Goal: Find specific page/section: Find specific page/section

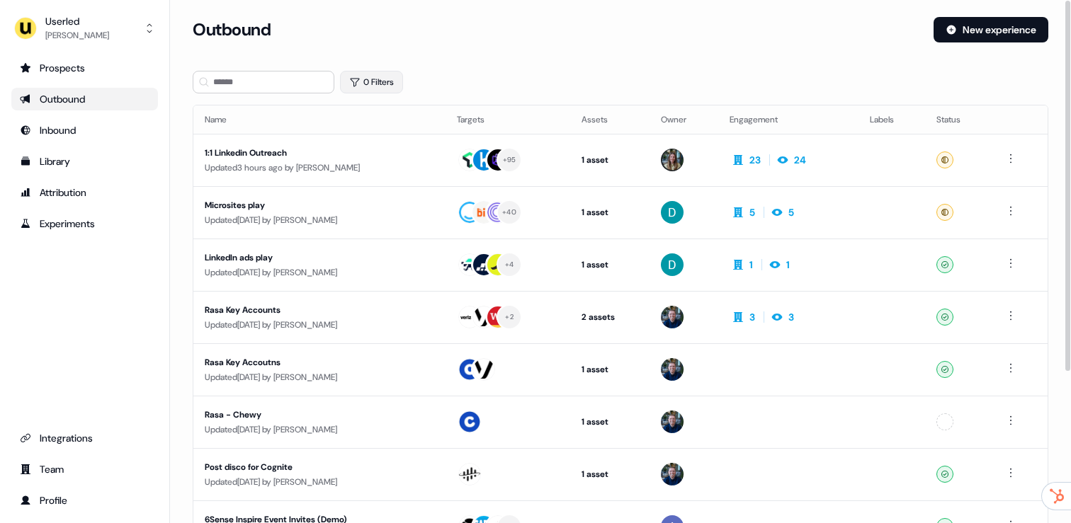
click at [363, 83] on button "0 Filters" at bounding box center [371, 82] width 63 height 23
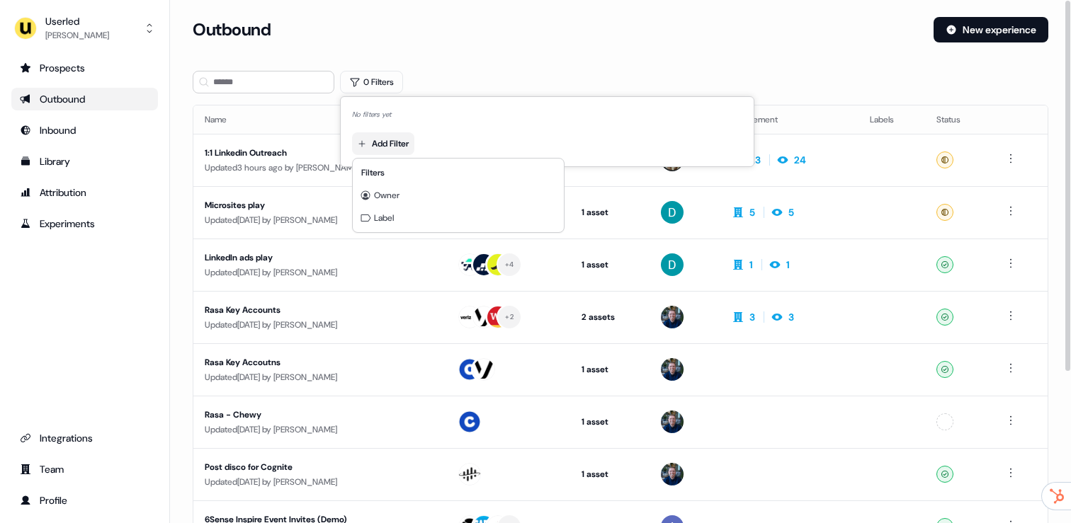
click at [382, 137] on html "For the best experience switch devices to a bigger screen. Go to [DOMAIN_NAME] …" at bounding box center [535, 261] width 1071 height 523
click at [397, 197] on span "Owner" at bounding box center [386, 195] width 25 height 11
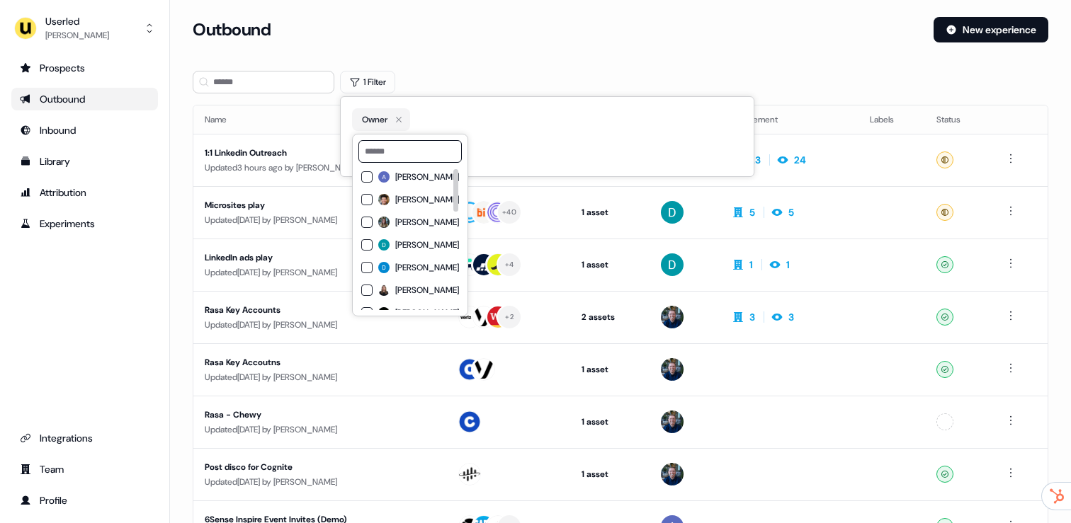
click at [395, 227] on span "[PERSON_NAME]" at bounding box center [427, 222] width 64 height 11
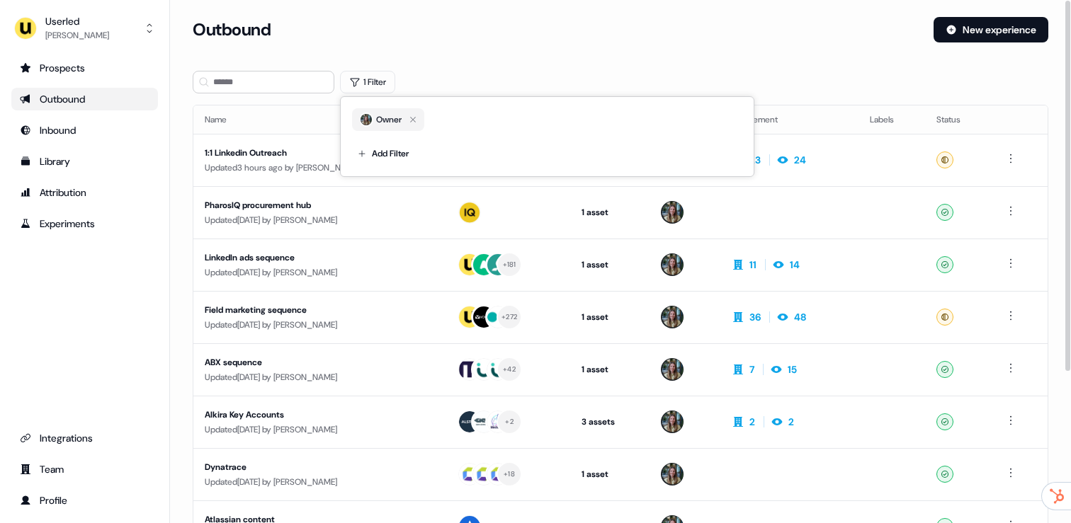
click at [494, 55] on div "Outbound New experience" at bounding box center [621, 38] width 856 height 42
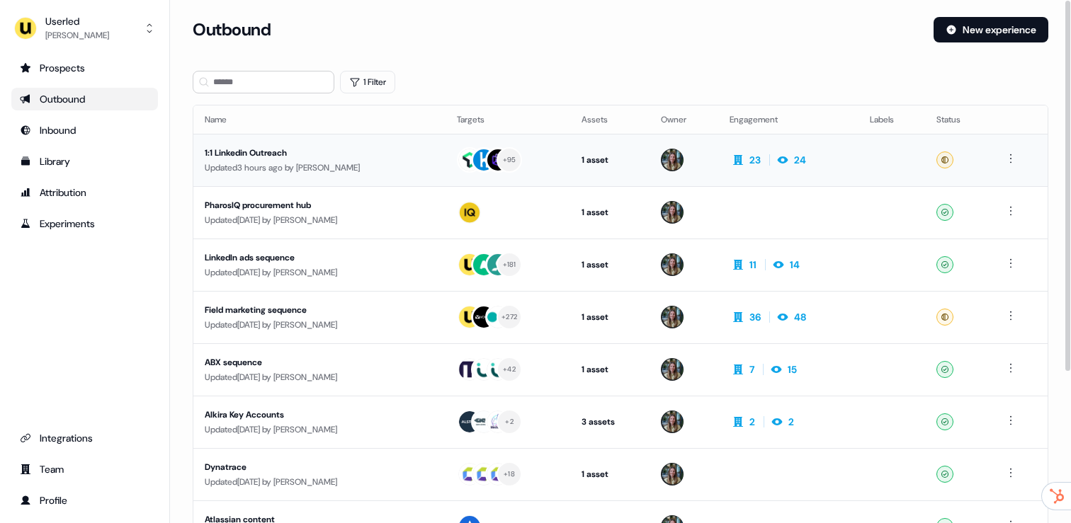
click at [439, 182] on td "1:1 Linkedin Outreach Updated 3 hours ago by [PERSON_NAME]" at bounding box center [319, 160] width 252 height 52
click at [344, 205] on div "PharosIQ procurement hub" at bounding box center [319, 205] width 229 height 14
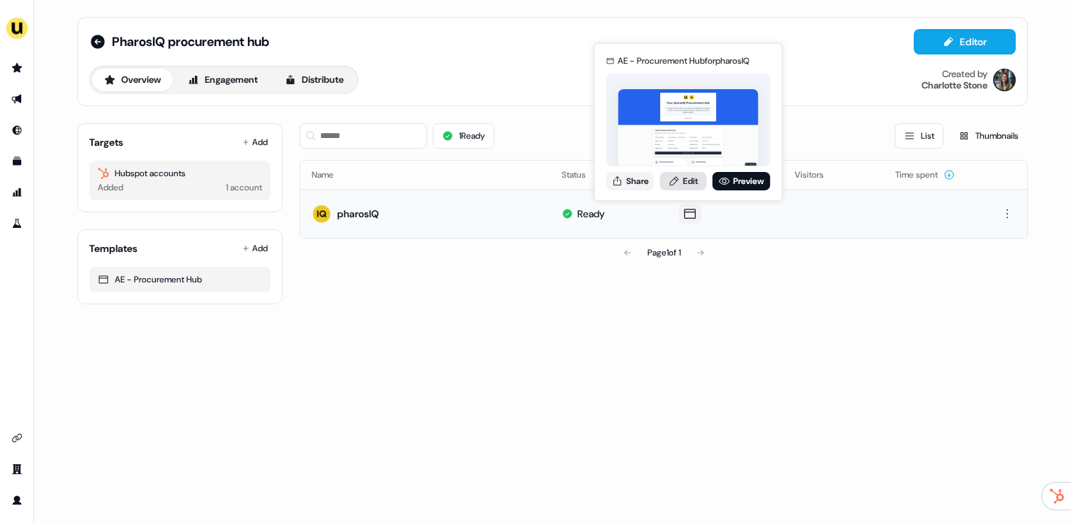
click at [685, 183] on link "Edit" at bounding box center [683, 181] width 47 height 18
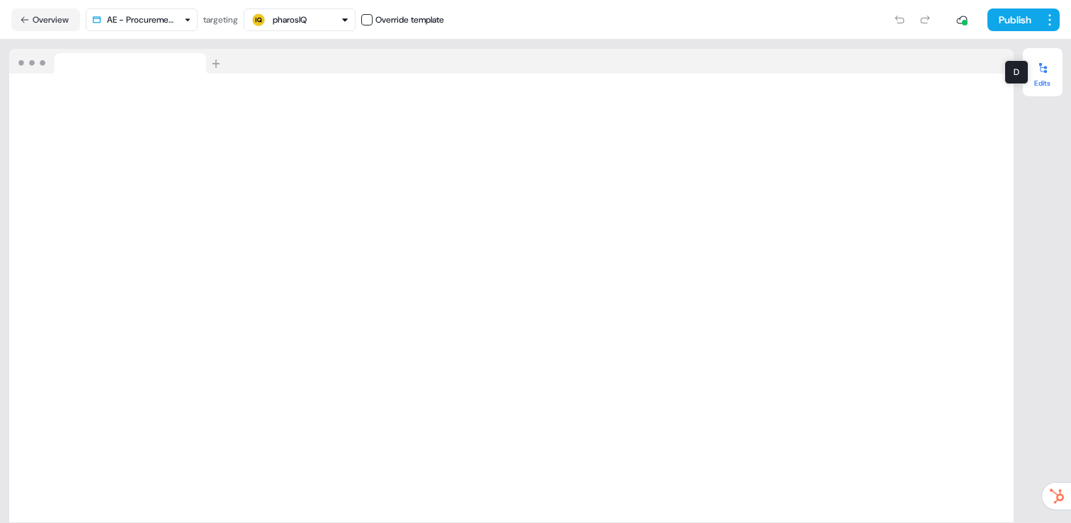
click at [1037, 70] on icon at bounding box center [1042, 67] width 11 height 11
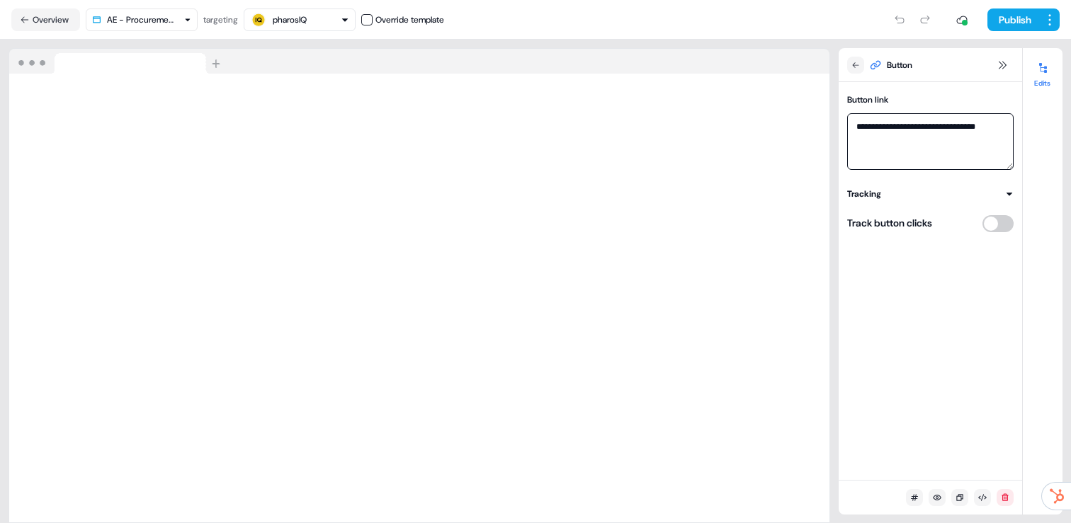
click at [970, 137] on textarea "**********" at bounding box center [930, 141] width 166 height 57
drag, startPoint x: 968, startPoint y: 143, endPoint x: 841, endPoint y: 116, distance: 129.6
click at [841, 116] on div "**********" at bounding box center [930, 130] width 183 height 79
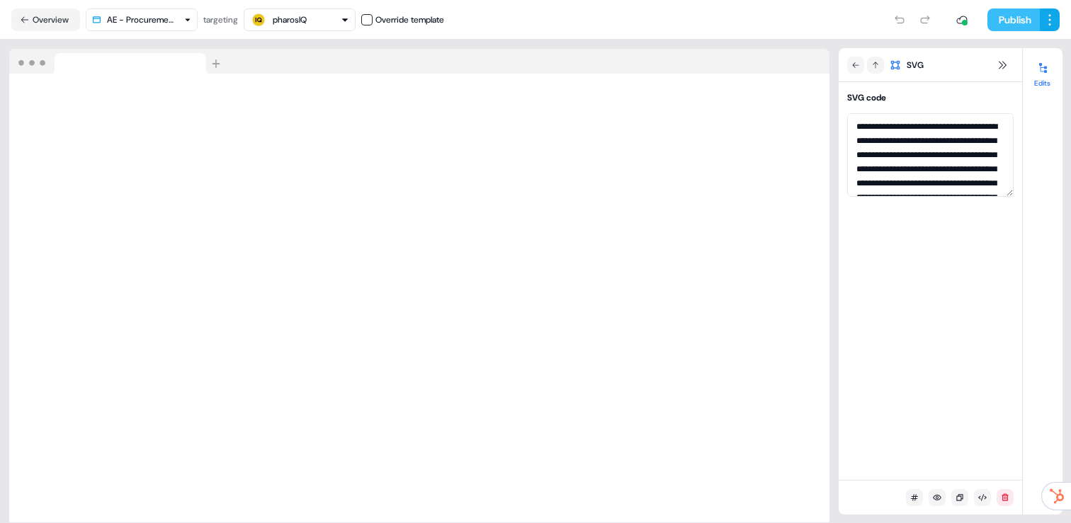
click at [1016, 25] on button "Publish" at bounding box center [1013, 19] width 52 height 23
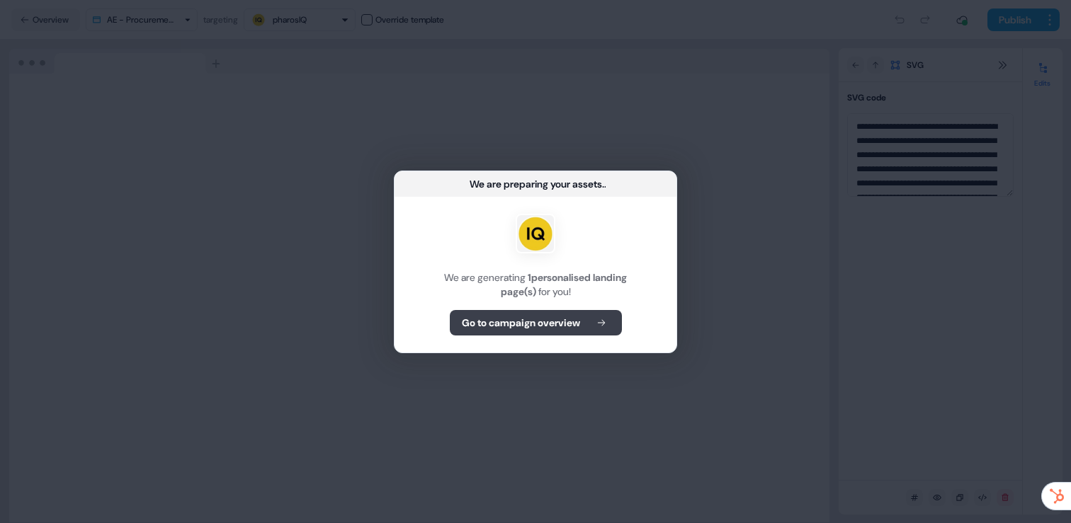
click at [555, 325] on b "Go to campaign overview" at bounding box center [521, 323] width 118 height 14
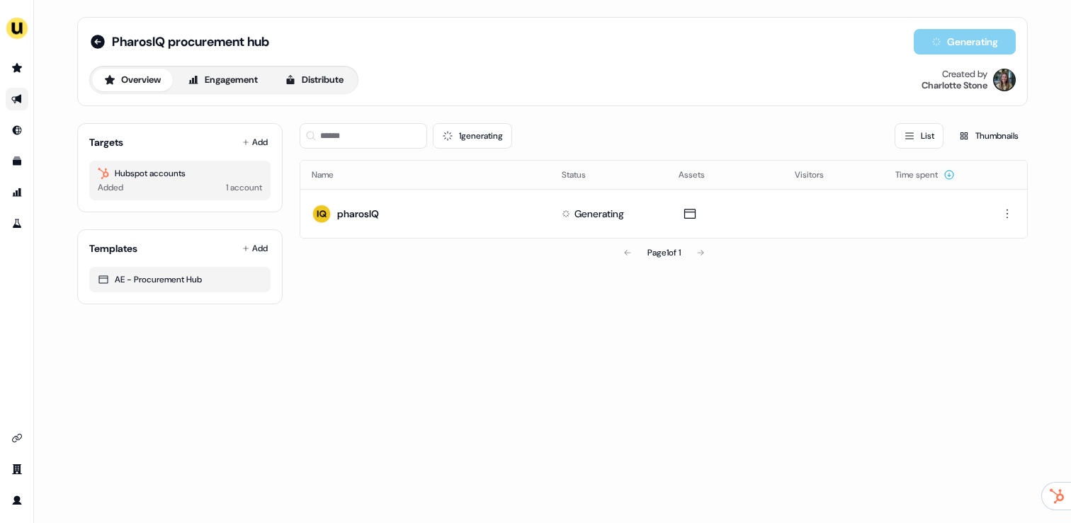
click at [27, 98] on link "Go to outbound experience" at bounding box center [17, 99] width 23 height 23
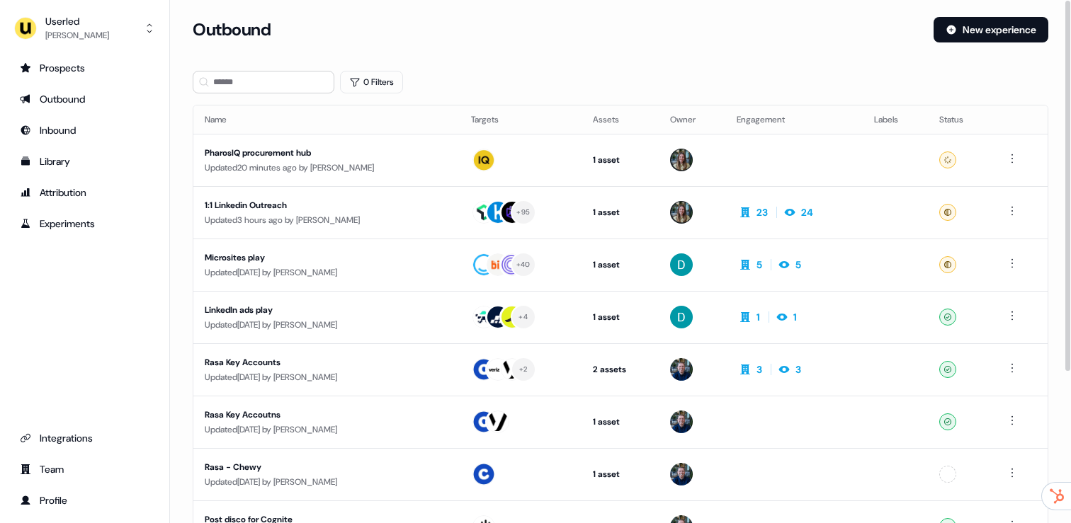
click at [252, 102] on section "Loading... Outbound New experience 0 Filters Name Targets Assets Owner Engageme…" at bounding box center [620, 377] width 901 height 721
click at [249, 79] on input at bounding box center [264, 82] width 142 height 23
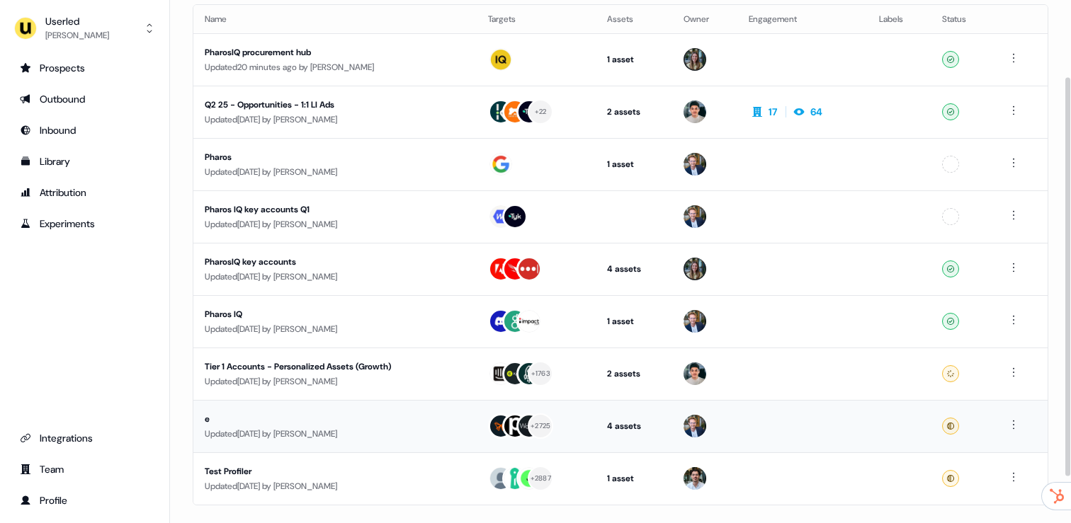
scroll to position [161, 0]
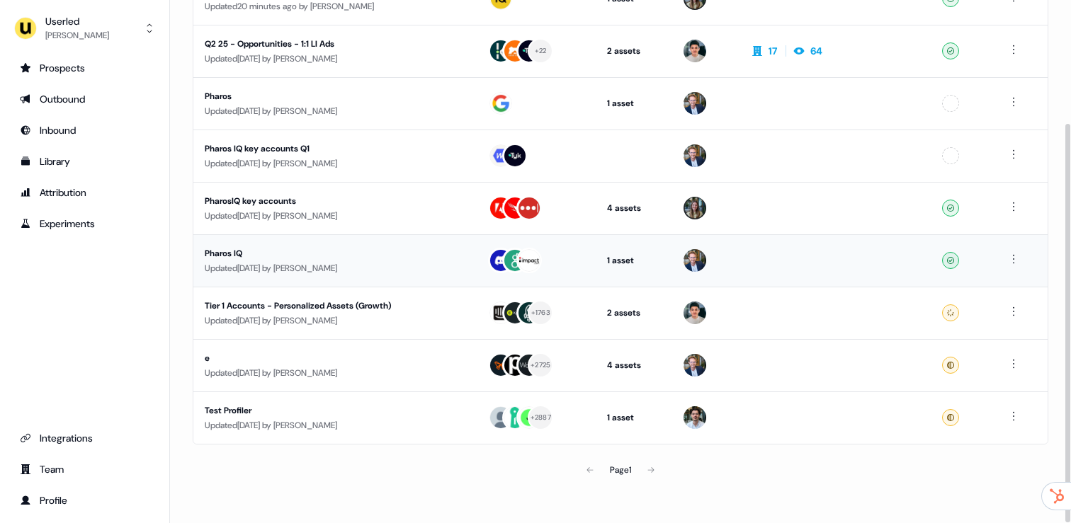
type input "******"
click at [408, 278] on td "Pharos IQ Updated [DATE] by [PERSON_NAME]" at bounding box center [334, 260] width 283 height 52
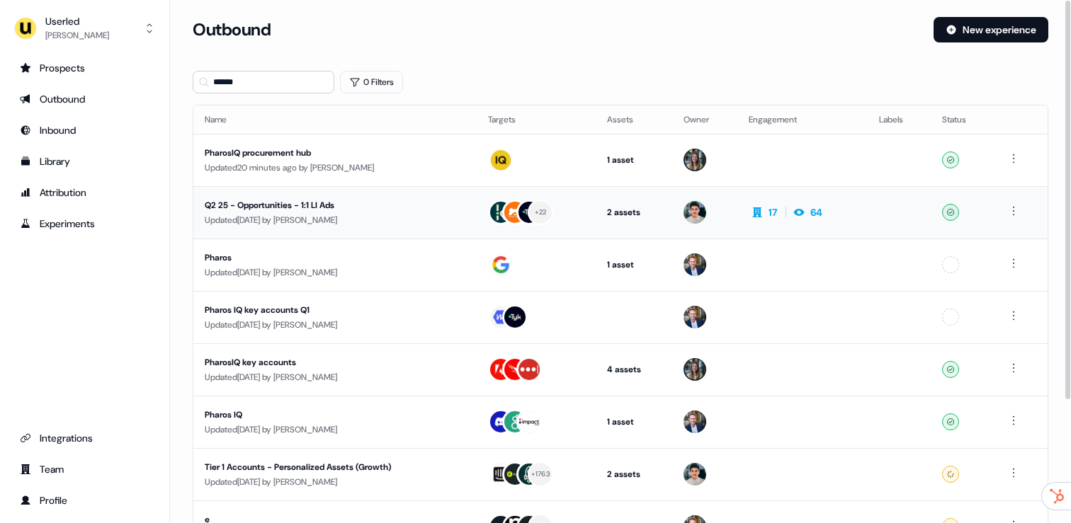
click at [285, 232] on td "Q2 25 - Opportunities - 1:1 LI Ads Updated [DATE] by [PERSON_NAME]" at bounding box center [334, 212] width 283 height 52
click at [425, 169] on div "Updated 21 minutes ago by [PERSON_NAME]" at bounding box center [335, 168] width 261 height 14
